Goal: Task Accomplishment & Management: Use online tool/utility

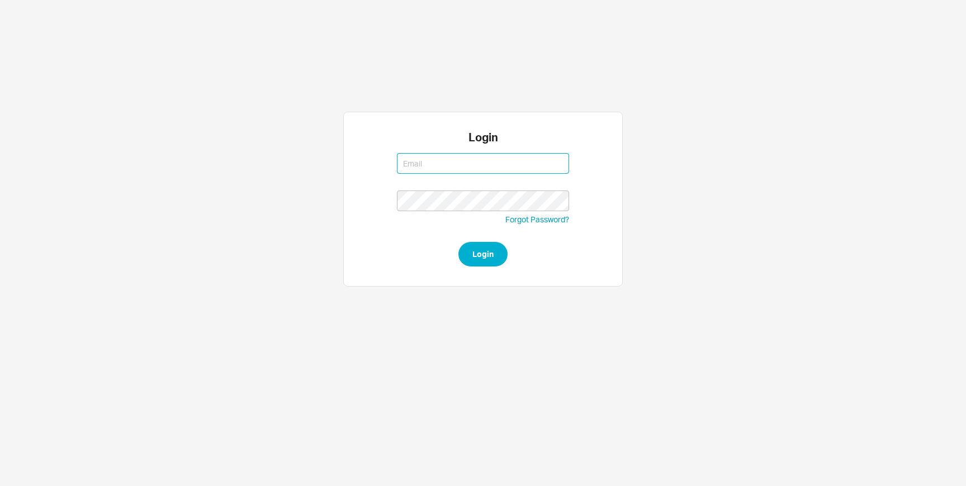
type input "[EMAIL_ADDRESS][DOMAIN_NAME]"
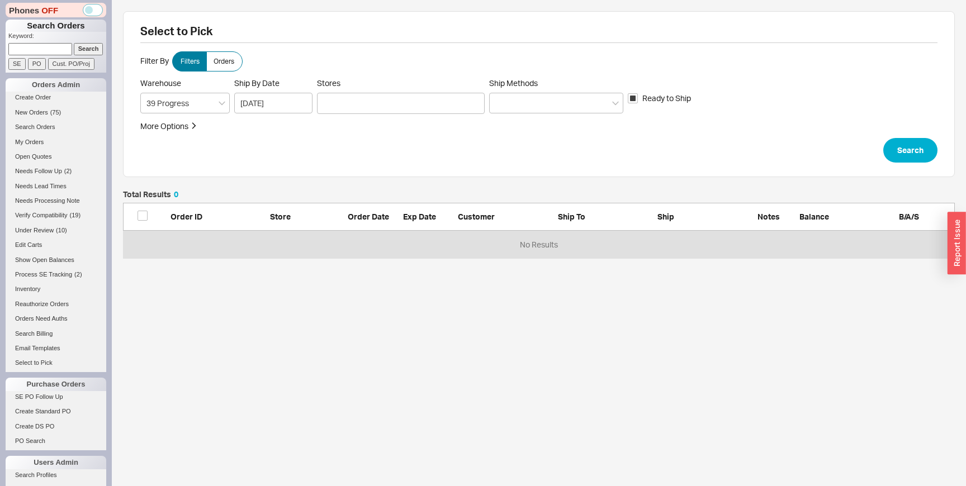
scroll to position [68, 831]
click at [344, 109] on div at bounding box center [401, 103] width 168 height 21
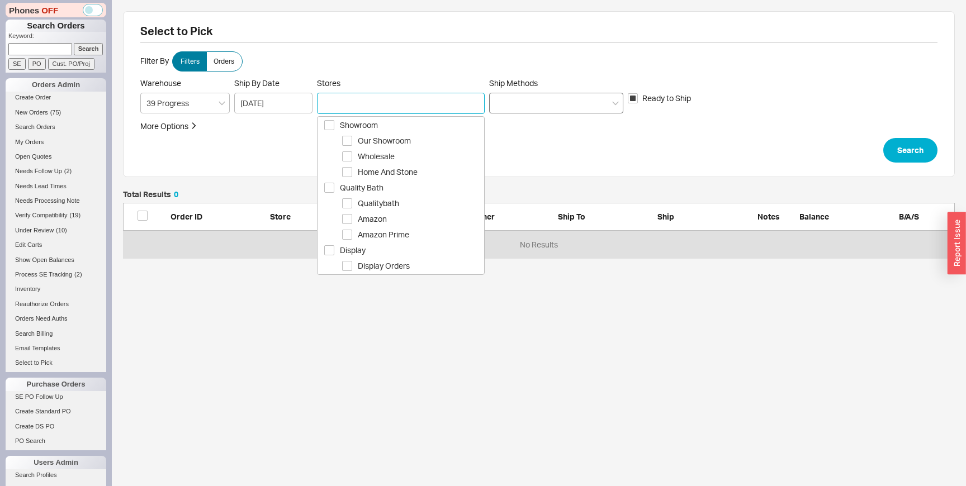
click at [497, 94] on div at bounding box center [556, 103] width 134 height 21
click at [497, 97] on input "Ship Methods" at bounding box center [499, 103] width 8 height 13
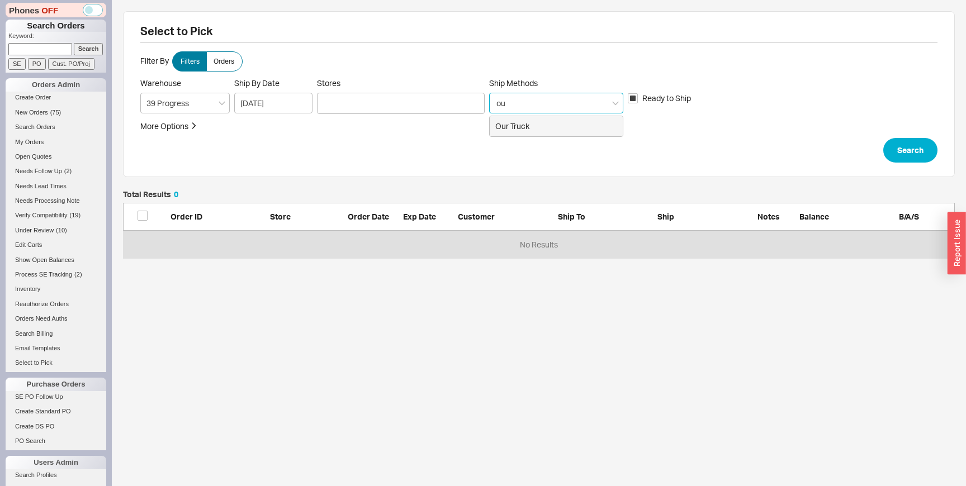
type input "our"
click at [678, 97] on div at bounding box center [727, 103] width 201 height 21
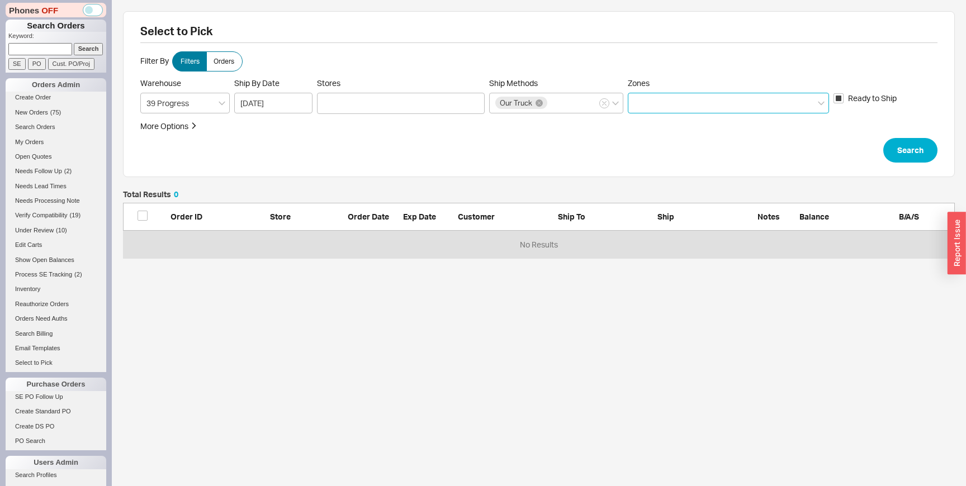
click at [641, 97] on input "Zones" at bounding box center [638, 103] width 8 height 13
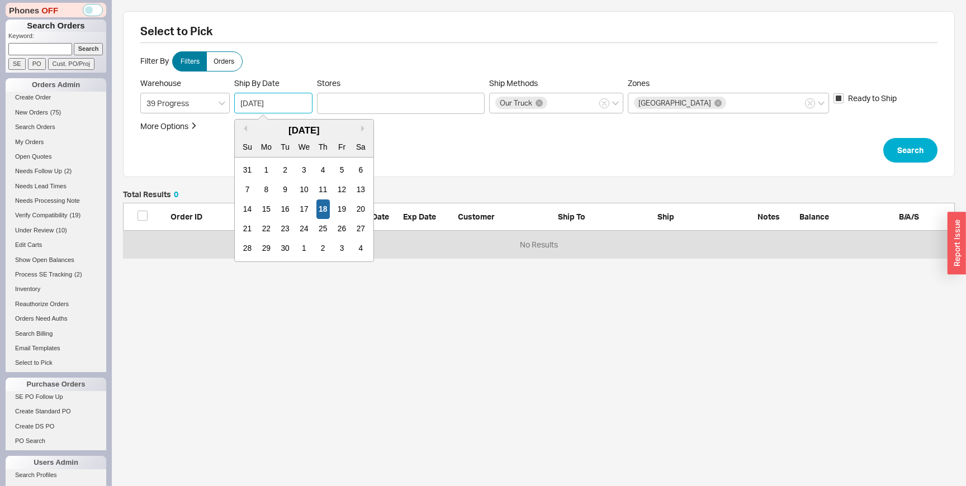
click at [261, 106] on input "09/18/2025" at bounding box center [273, 103] width 78 height 21
click at [286, 230] on div "23" at bounding box center [284, 229] width 13 height 20
click at [268, 103] on input "09/23/2025" at bounding box center [273, 103] width 78 height 21
click at [264, 227] on div "22" at bounding box center [265, 229] width 13 height 20
type input "09/22/2025"
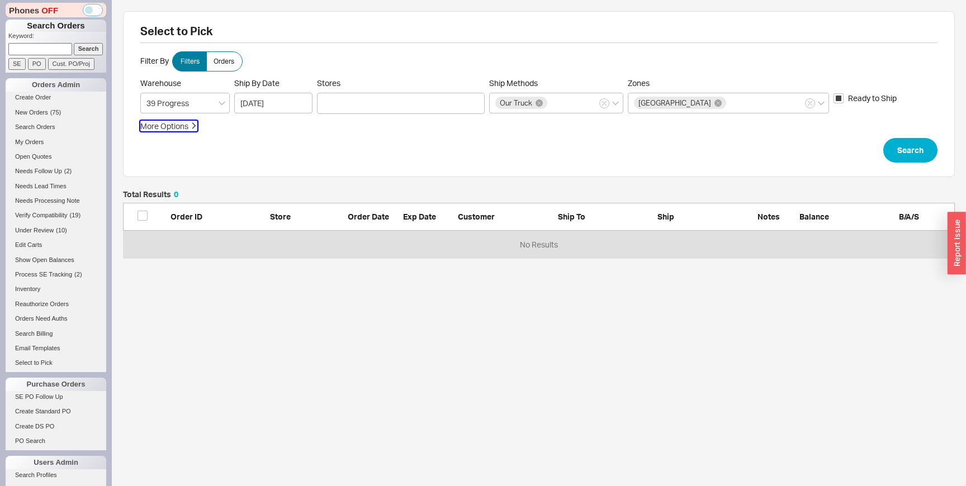
click at [175, 129] on div "More Options" at bounding box center [164, 126] width 48 height 11
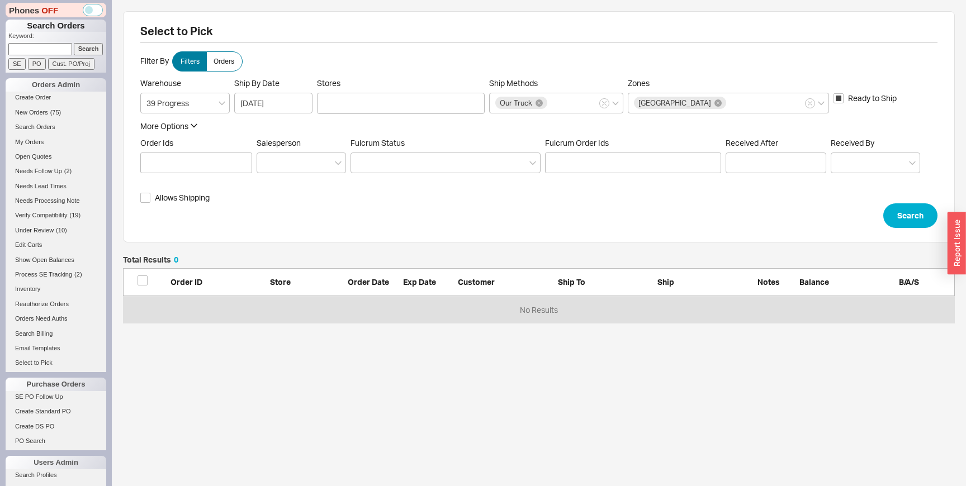
click at [178, 201] on span "Allows Shipping" at bounding box center [182, 197] width 55 height 11
click at [150, 201] on input "Allows Shipping" at bounding box center [145, 198] width 10 height 10
checkbox input "true"
click at [917, 218] on button "Search" at bounding box center [910, 215] width 54 height 25
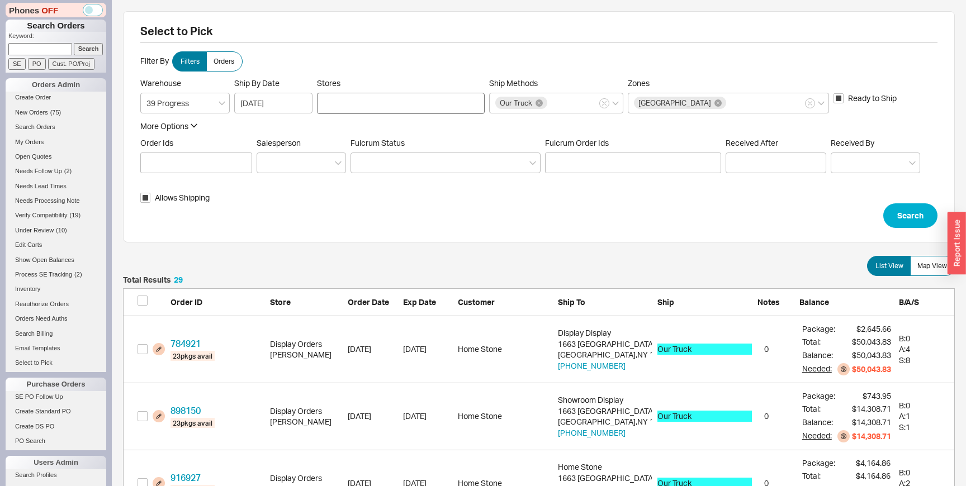
click at [343, 106] on div at bounding box center [401, 103] width 168 height 21
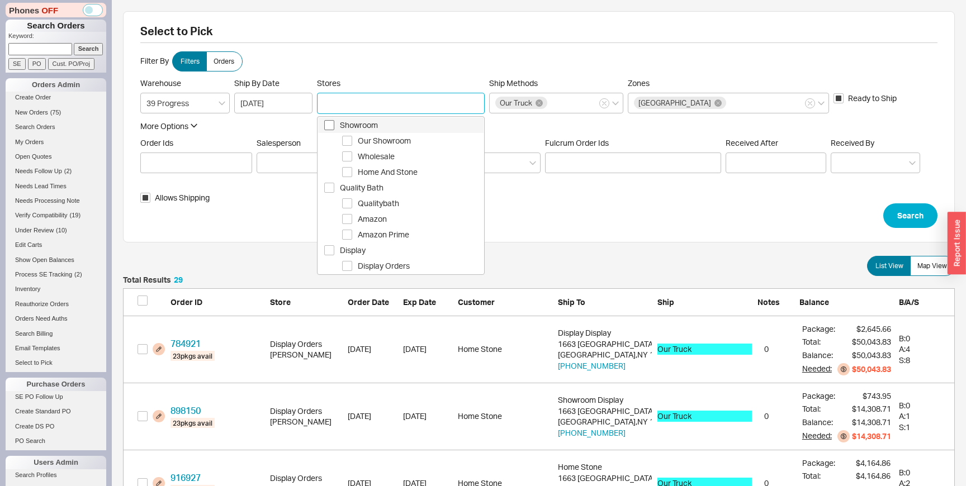
click at [328, 126] on span "Select Showroom" at bounding box center [329, 125] width 10 height 10
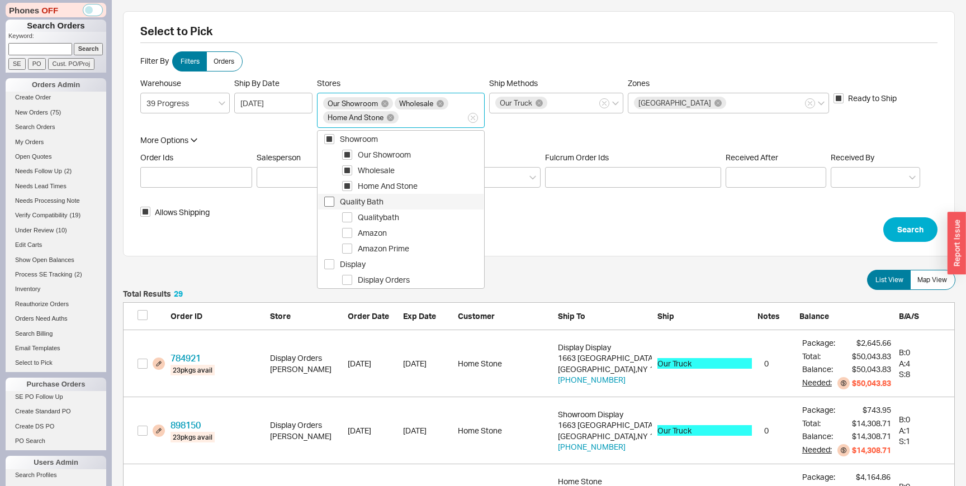
click at [327, 199] on span "Select Quality Bath" at bounding box center [329, 202] width 10 height 10
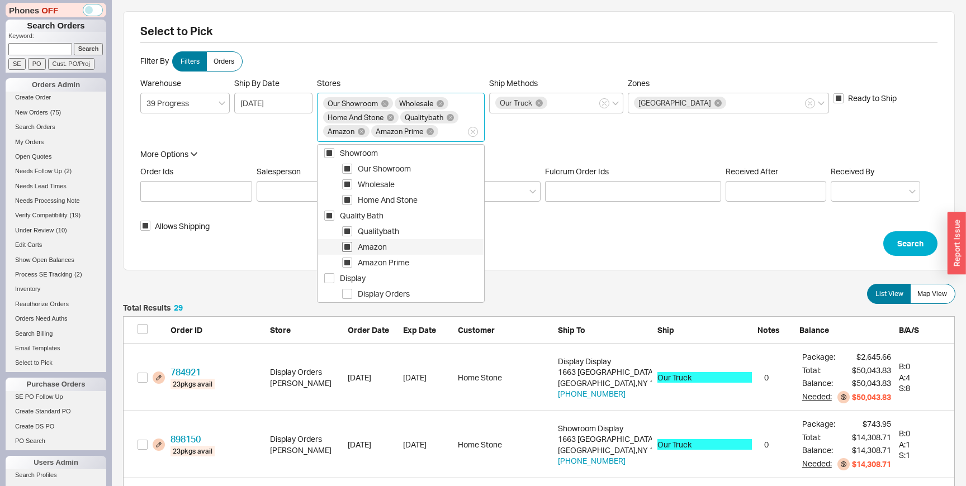
click at [348, 246] on span "Select Amazon" at bounding box center [347, 247] width 10 height 10
click at [349, 263] on span "Select Amazon Prime" at bounding box center [347, 263] width 10 height 10
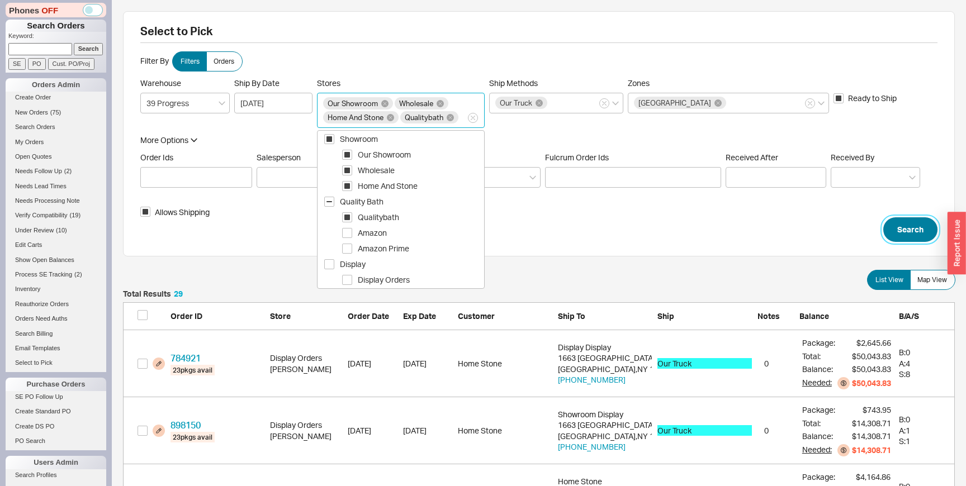
click at [917, 225] on button "Search" at bounding box center [910, 229] width 54 height 25
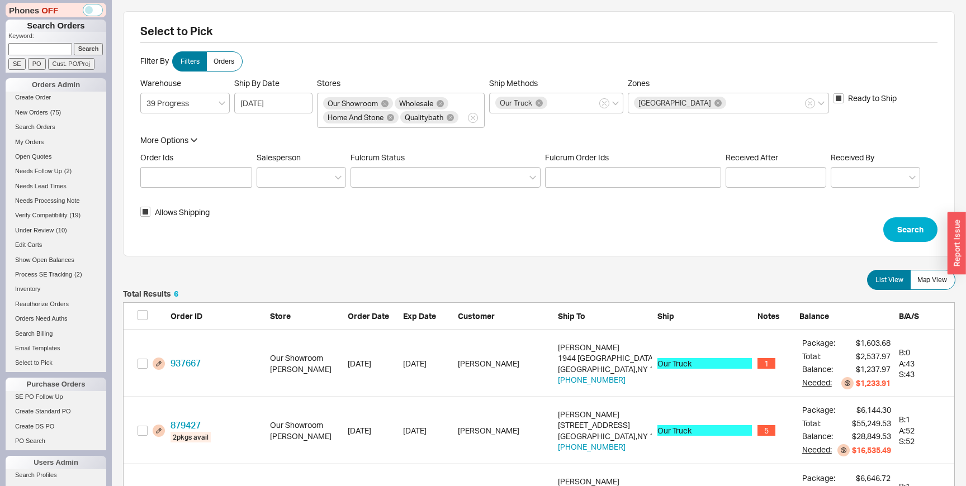
click at [156, 215] on span "Allows Shipping" at bounding box center [182, 212] width 55 height 11
click at [150, 215] on input "Allows Shipping" at bounding box center [145, 212] width 10 height 10
checkbox input "false"
click at [903, 231] on button "Search" at bounding box center [910, 229] width 54 height 25
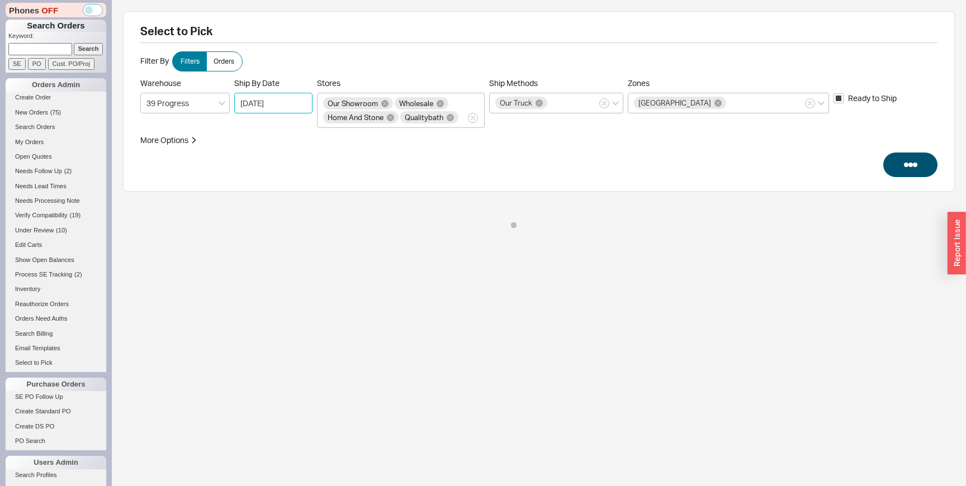
click at [267, 108] on input "09/22/2025" at bounding box center [273, 103] width 78 height 21
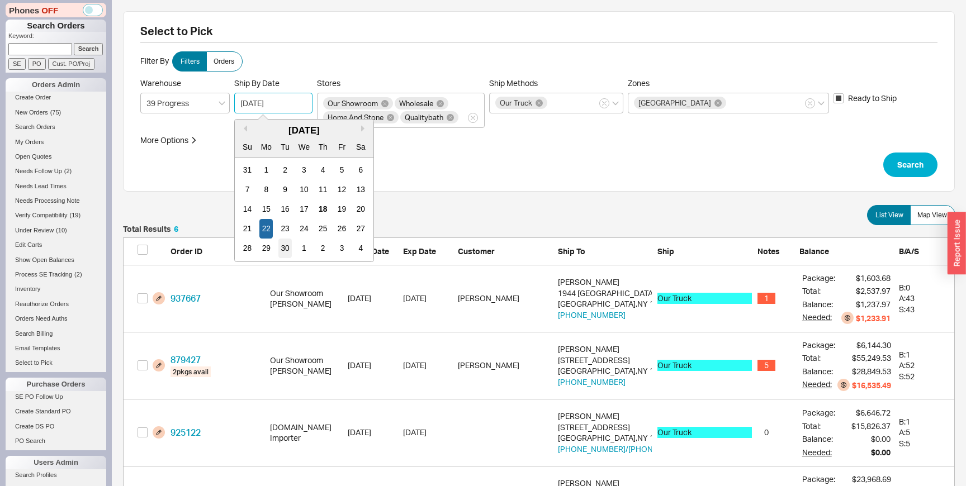
scroll to position [443, 831]
click at [268, 248] on div "29" at bounding box center [265, 249] width 13 height 20
type input "09/29/2025"
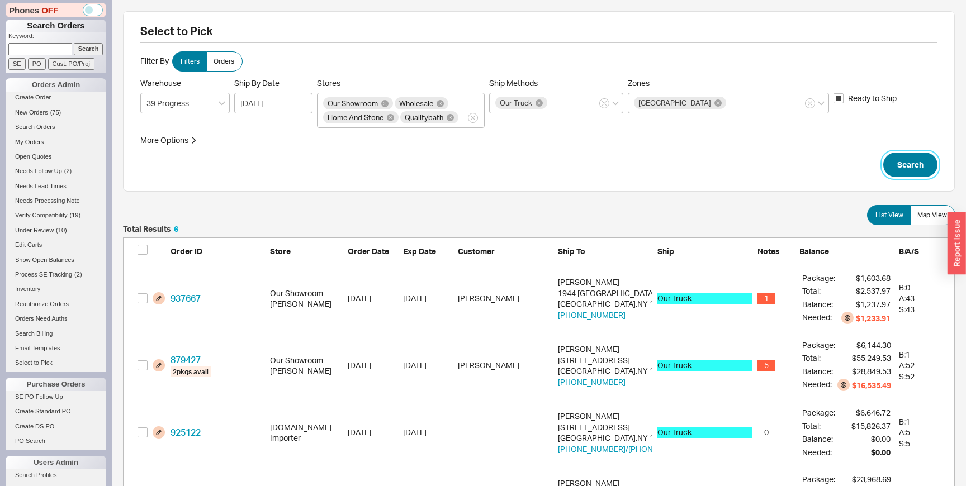
click at [910, 168] on button "Search" at bounding box center [910, 165] width 54 height 25
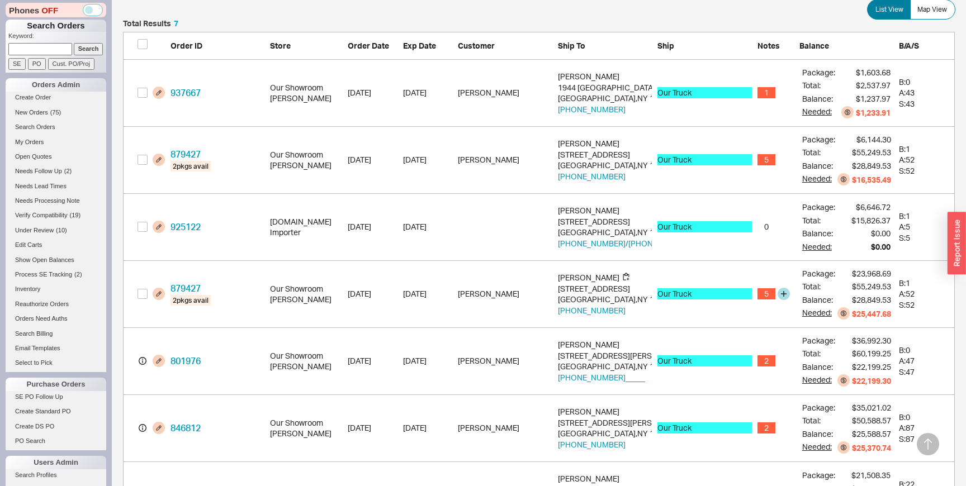
scroll to position [271, 0]
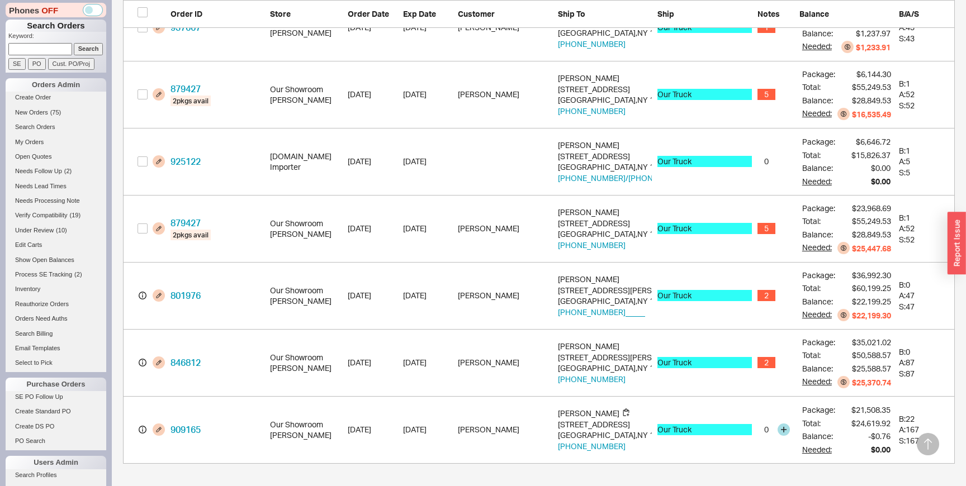
click at [585, 423] on div "Anat Ganz 902 E 23rd Street Brooklyn , NY 11210 917-557-8263" at bounding box center [605, 430] width 94 height 44
copy div "902 E 23rd Street"
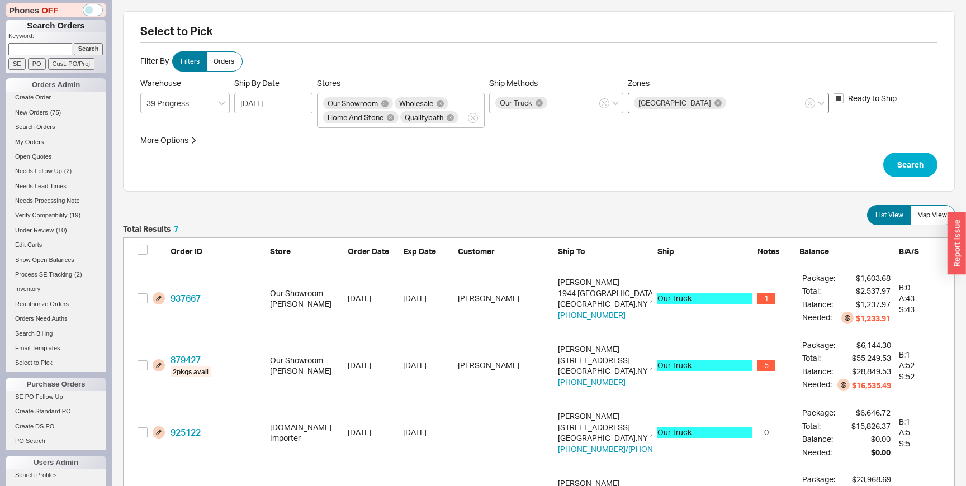
click at [706, 102] on div "Brooklyn" at bounding box center [727, 103] width 201 height 21
click at [727, 102] on input "Zones Brooklyn" at bounding box center [731, 103] width 8 height 13
click at [579, 199] on div "Select to Pick Filter By Filters Orders Warehouse 39 Progress Ship By Date 09/2…" at bounding box center [538, 378] width 831 height 735
click at [935, 213] on span "Map View" at bounding box center [932, 215] width 30 height 9
click at [0, 0] on input "Map View" at bounding box center [0, 0] width 0 height 0
